Goal: Navigation & Orientation: Find specific page/section

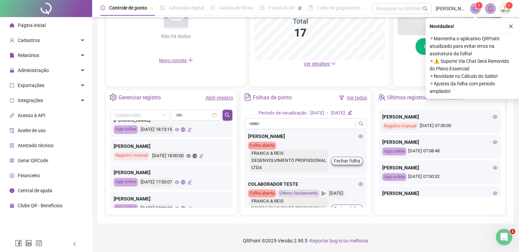
scroll to position [171, 0]
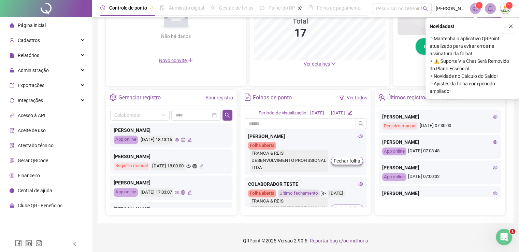
click at [179, 139] on icon "eye" at bounding box center [177, 140] width 4 height 4
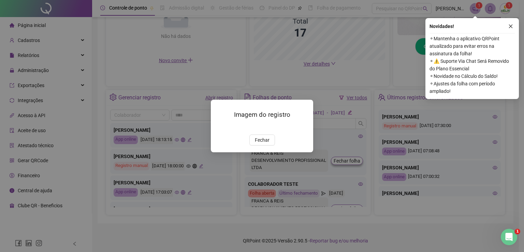
click at [219, 127] on img at bounding box center [219, 127] width 0 height 0
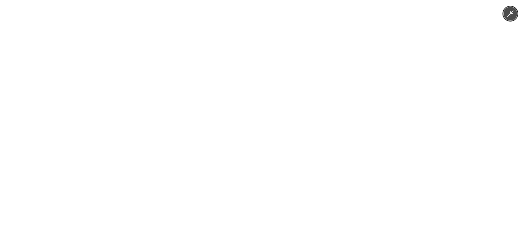
click at [141, 206] on div at bounding box center [262, 126] width 524 height 252
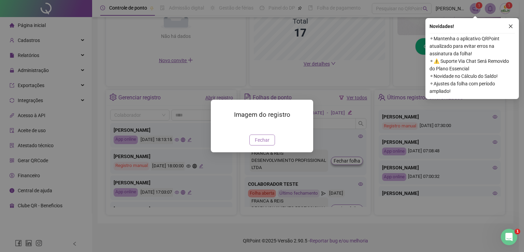
click at [260, 144] on span "Fechar" at bounding box center [262, 140] width 15 height 8
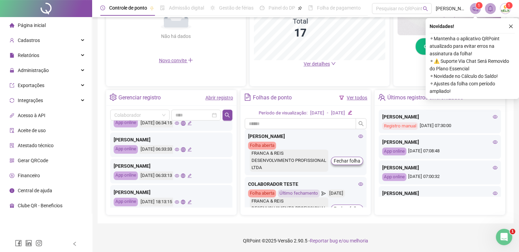
scroll to position [102, 0]
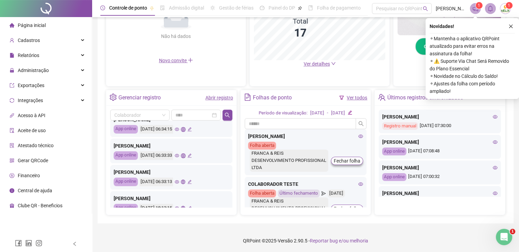
click at [179, 183] on icon "eye" at bounding box center [177, 182] width 4 height 4
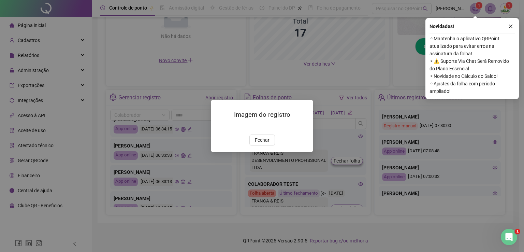
click at [219, 127] on img at bounding box center [219, 127] width 0 height 0
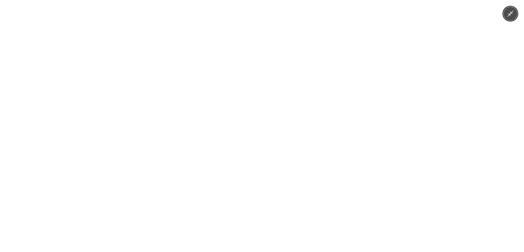
click at [89, 220] on div at bounding box center [262, 126] width 524 height 252
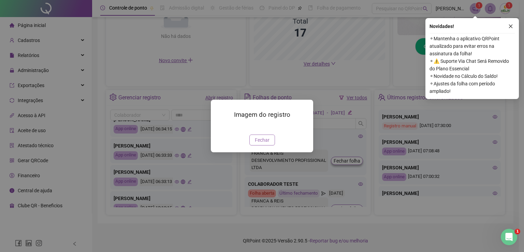
click at [258, 144] on span "Fechar" at bounding box center [262, 140] width 15 height 8
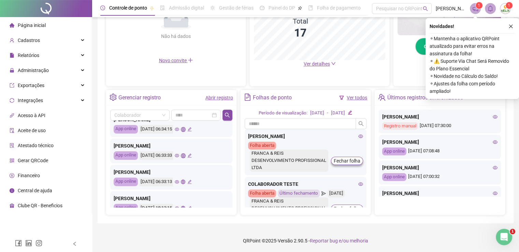
scroll to position [68, 0]
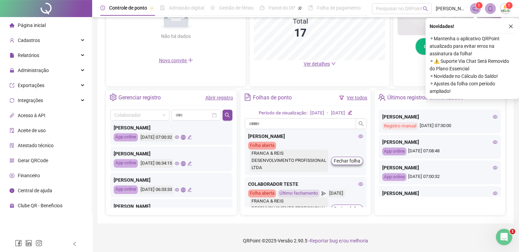
click at [179, 162] on icon "eye" at bounding box center [177, 163] width 4 height 4
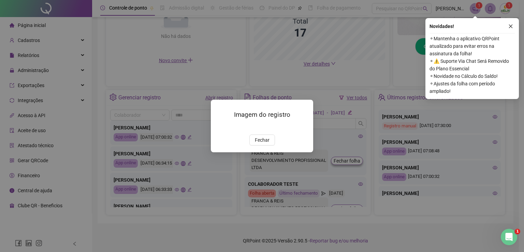
click at [219, 127] on img at bounding box center [219, 127] width 0 height 0
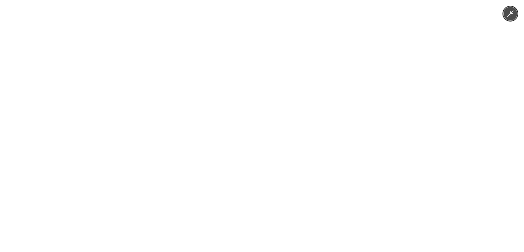
click at [119, 208] on div at bounding box center [262, 126] width 524 height 252
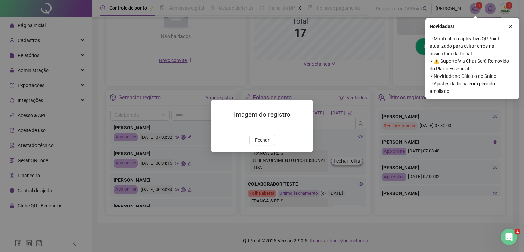
drag, startPoint x: 265, startPoint y: 179, endPoint x: 236, endPoint y: 171, distance: 30.0
click at [265, 144] on span "Fechar" at bounding box center [262, 140] width 15 height 8
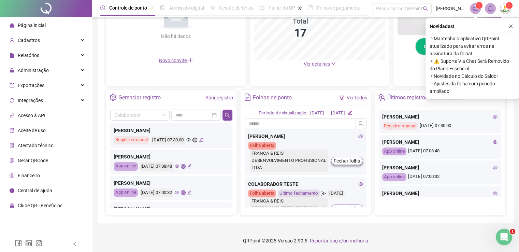
scroll to position [0, 0]
